Goal: Task Accomplishment & Management: Use online tool/utility

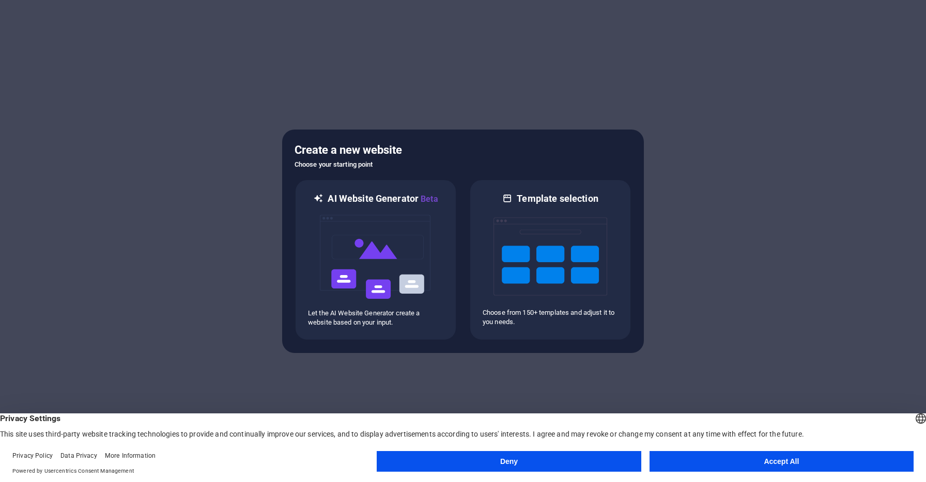
click at [690, 463] on button "Accept All" at bounding box center [781, 461] width 264 height 21
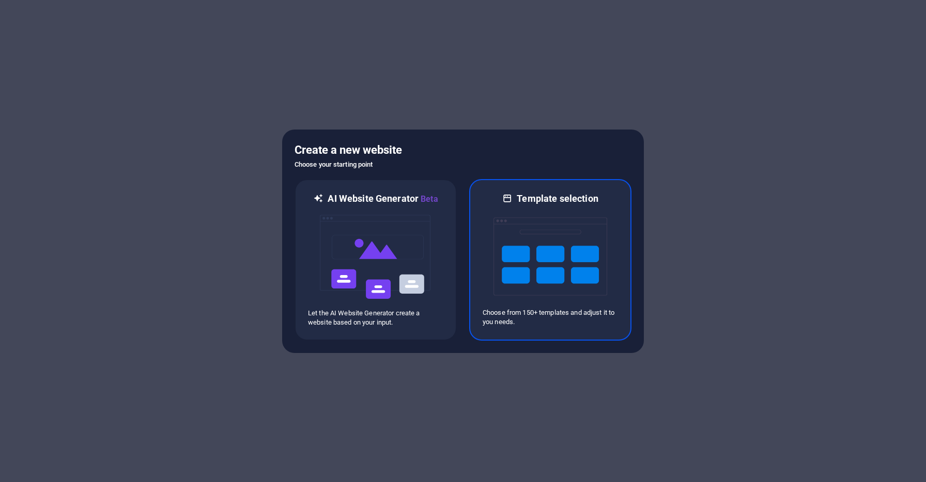
click at [524, 250] on img at bounding box center [550, 256] width 114 height 103
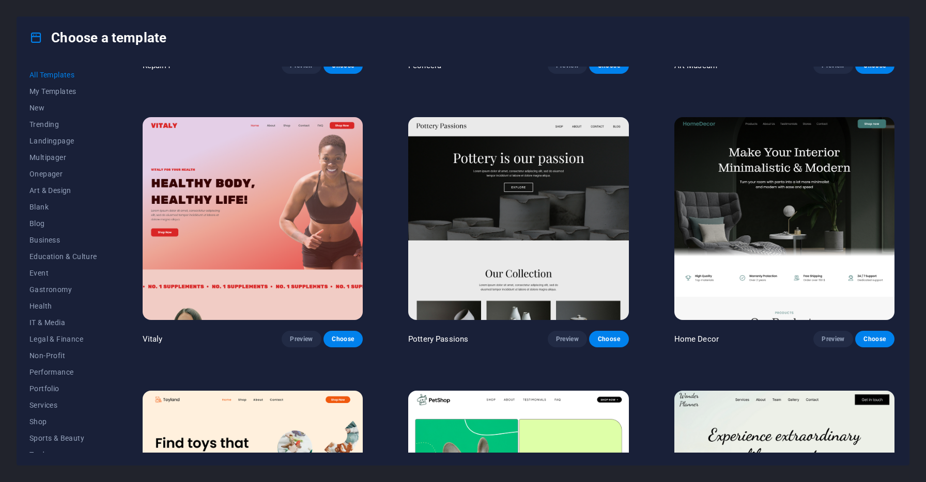
scroll to position [500, 0]
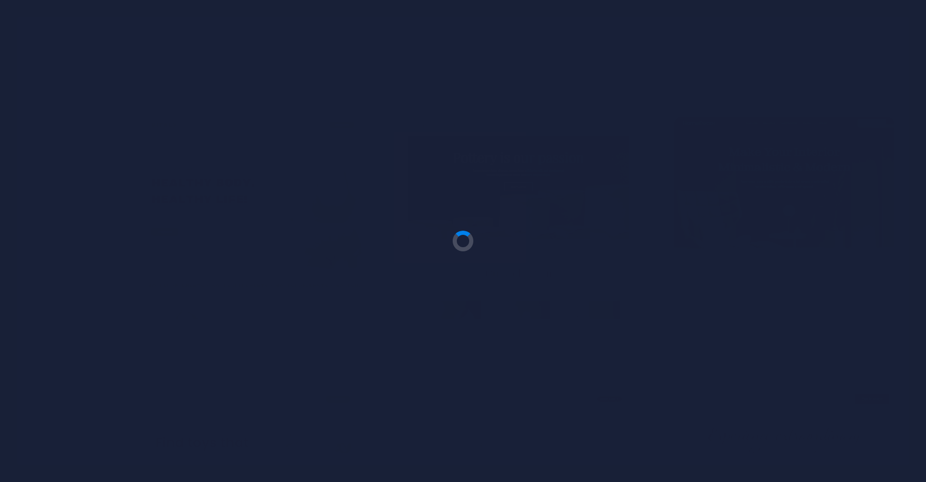
scroll to position [694, 0]
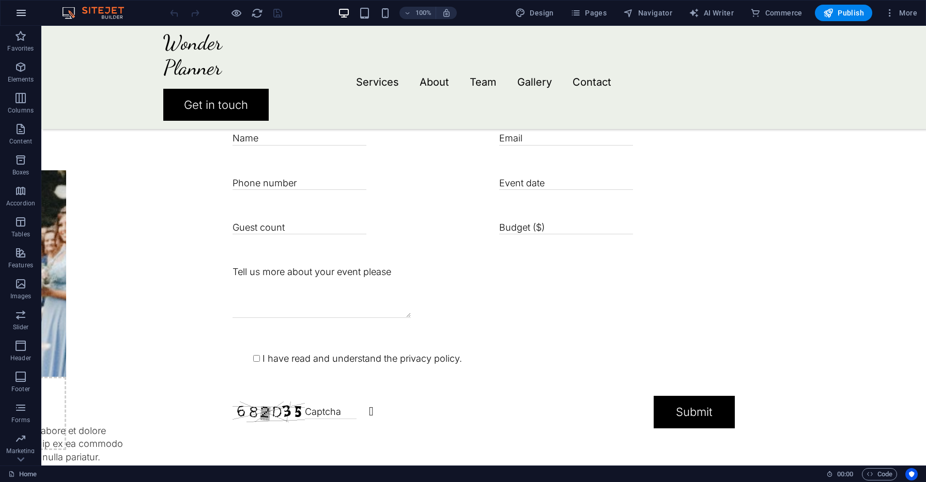
click at [23, 6] on button "button" at bounding box center [21, 13] width 25 height 25
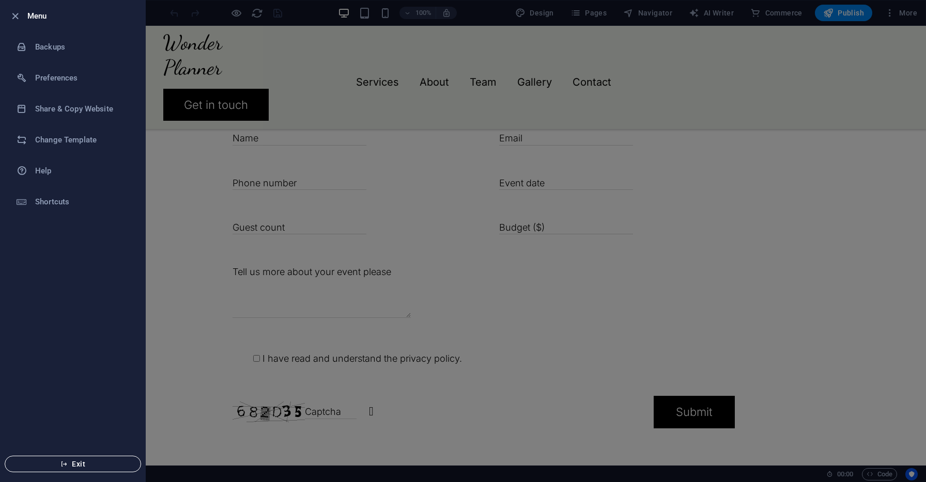
click at [104, 464] on span "Exit" at bounding box center [72, 464] width 119 height 8
